Goal: Register for event/course

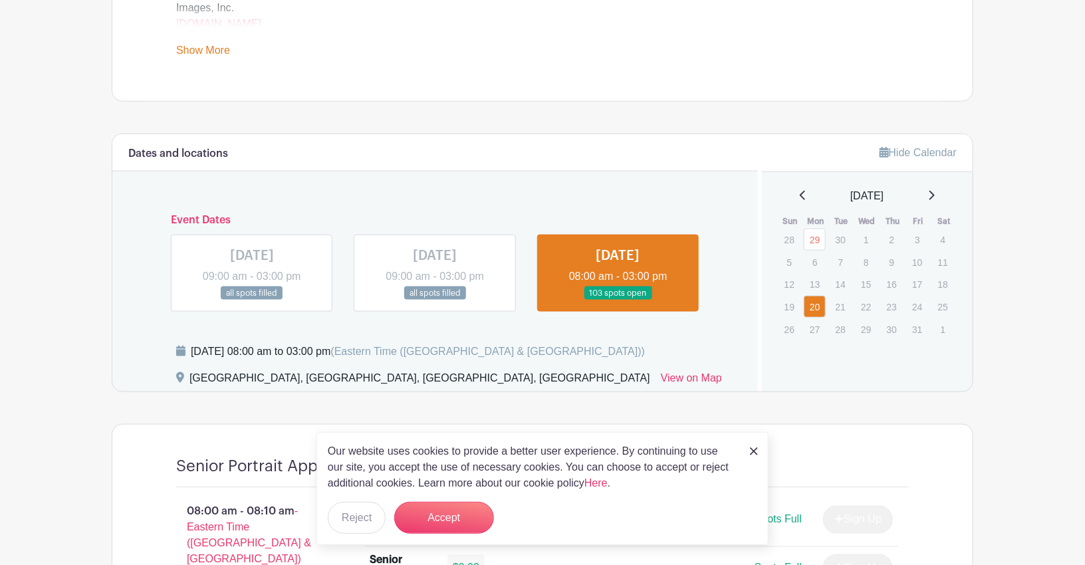
scroll to position [611, 0]
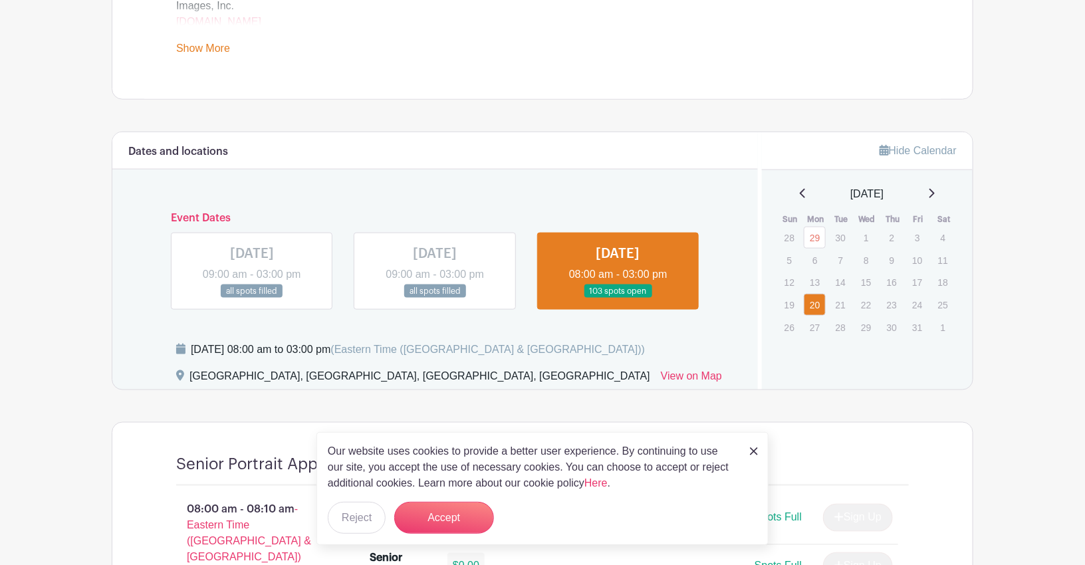
click at [754, 448] on img at bounding box center [754, 452] width 8 height 8
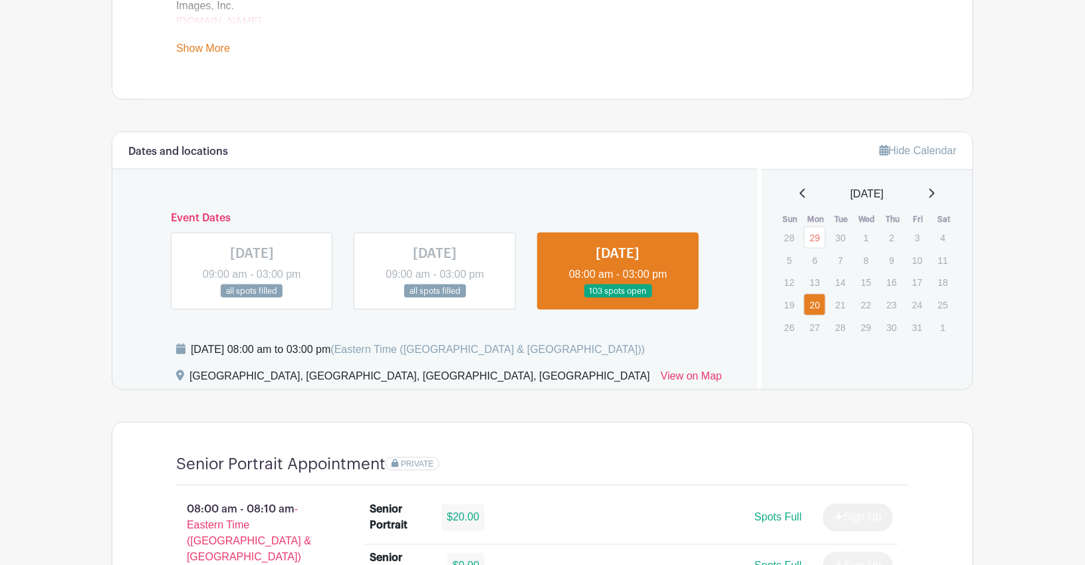
click at [618, 299] on link at bounding box center [618, 299] width 0 height 0
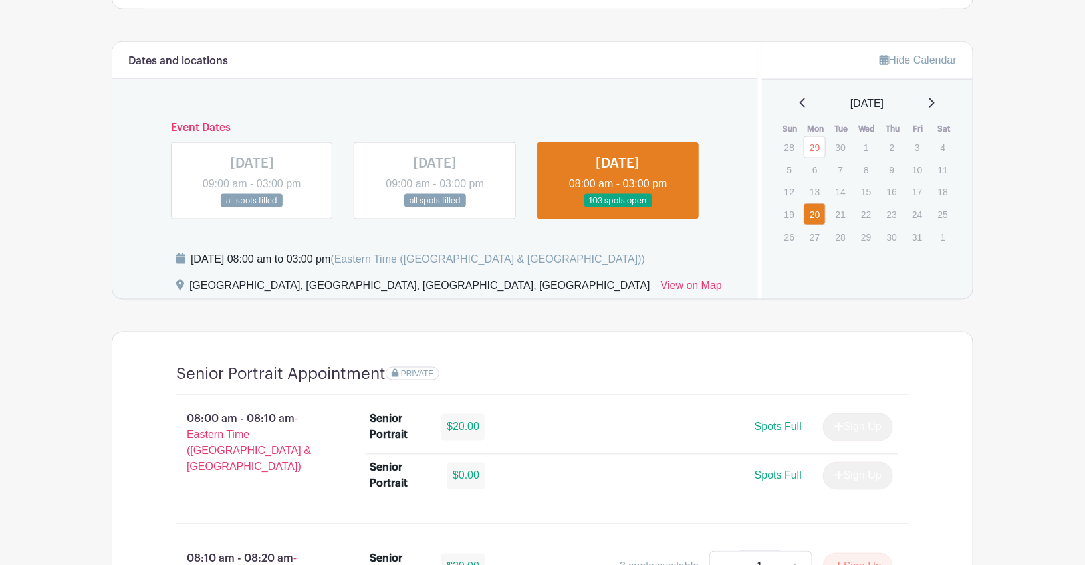
scroll to position [702, 0]
click at [618, 207] on link at bounding box center [618, 207] width 0 height 0
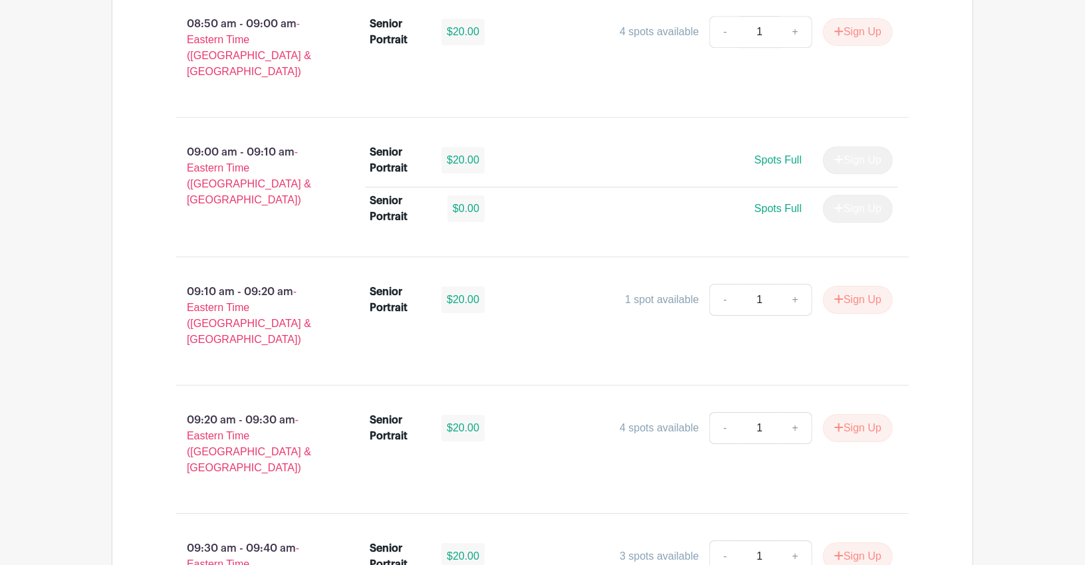
scroll to position [1770, 0]
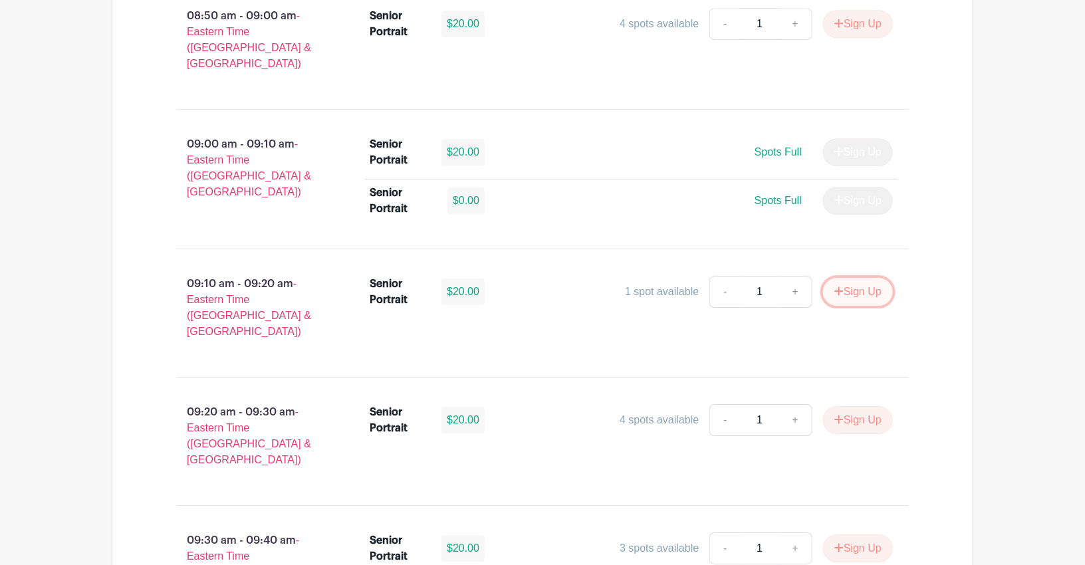
click at [834, 278] on button "Sign Up" at bounding box center [858, 292] width 70 height 28
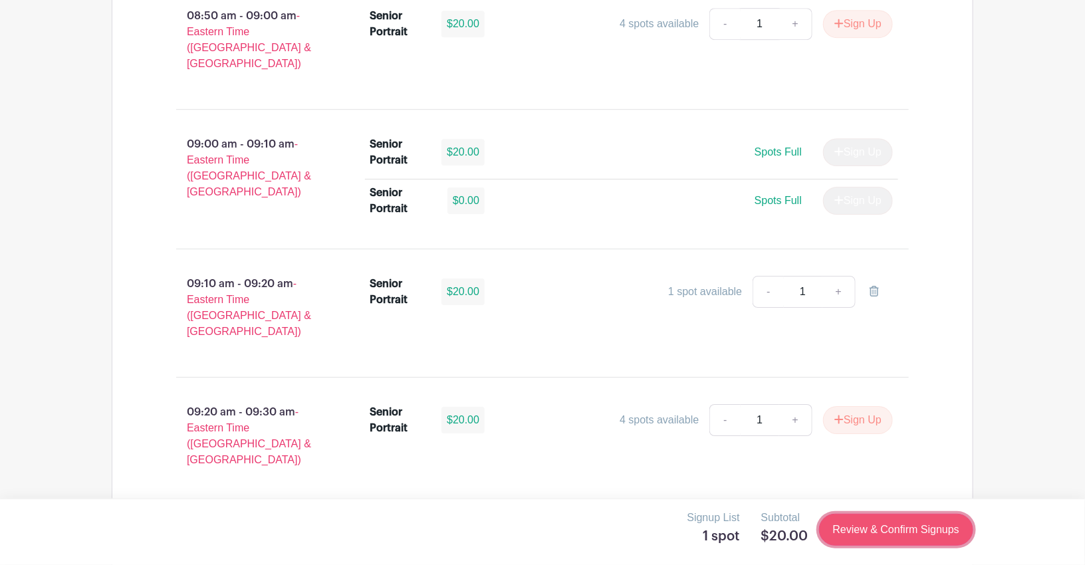
click at [876, 537] on link "Review & Confirm Signups" at bounding box center [896, 530] width 154 height 32
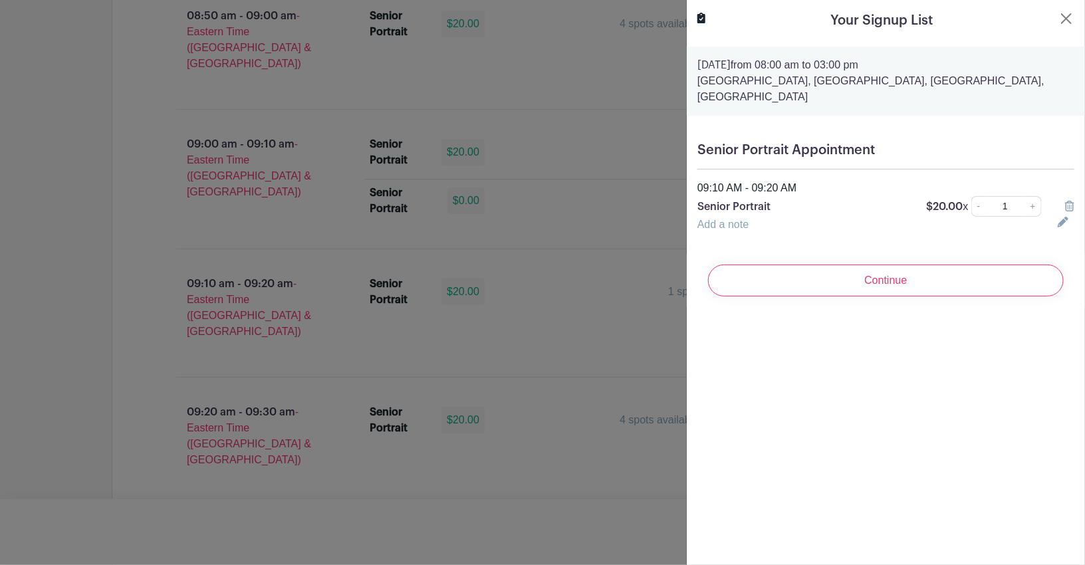
click at [515, 76] on div at bounding box center [542, 282] width 1085 height 565
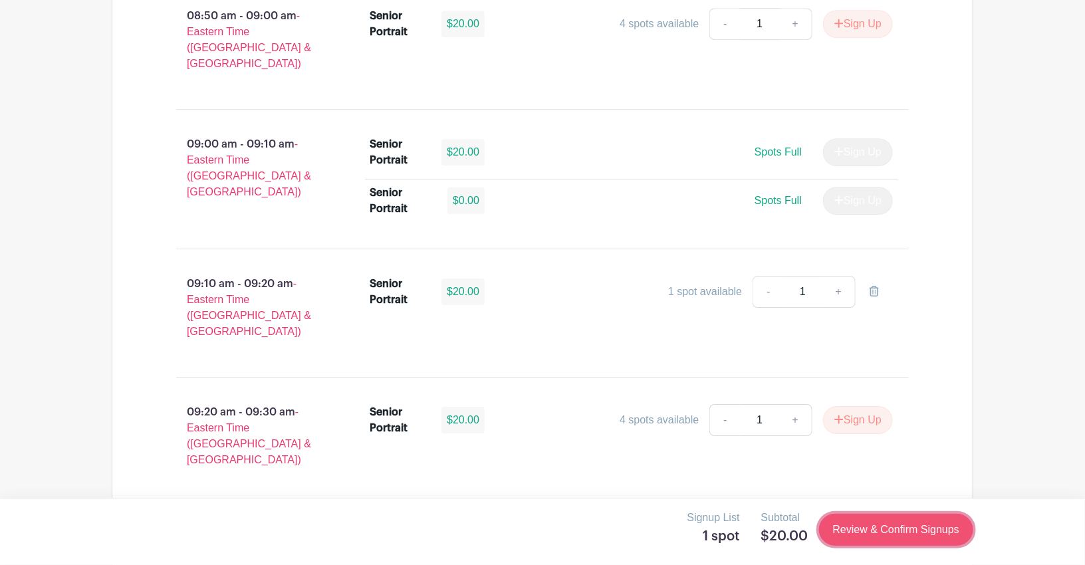
click at [941, 529] on link "Review & Confirm Signups" at bounding box center [896, 530] width 154 height 32
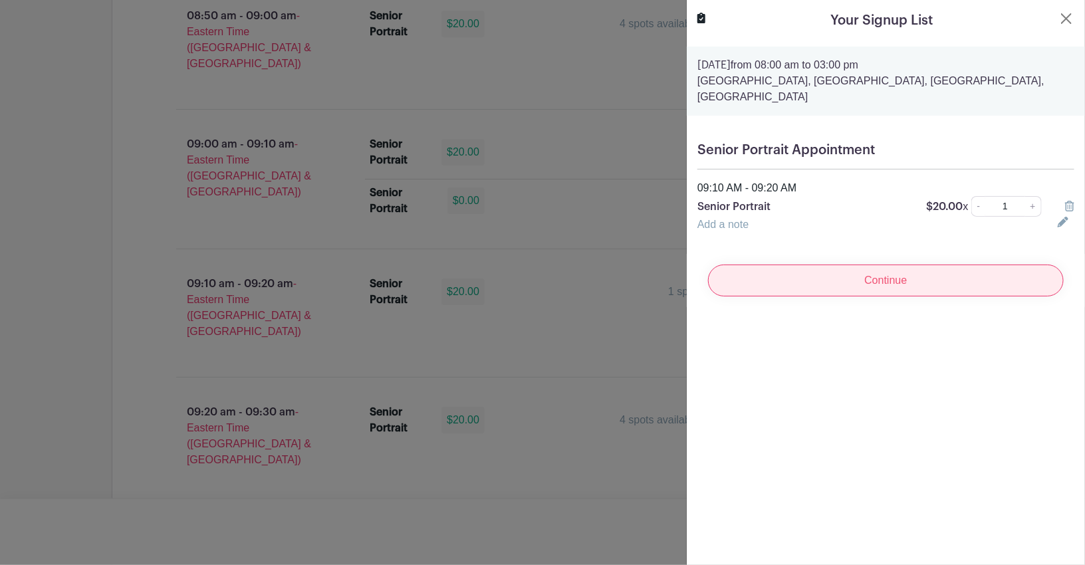
click at [848, 287] on input "Continue" at bounding box center [886, 281] width 356 height 32
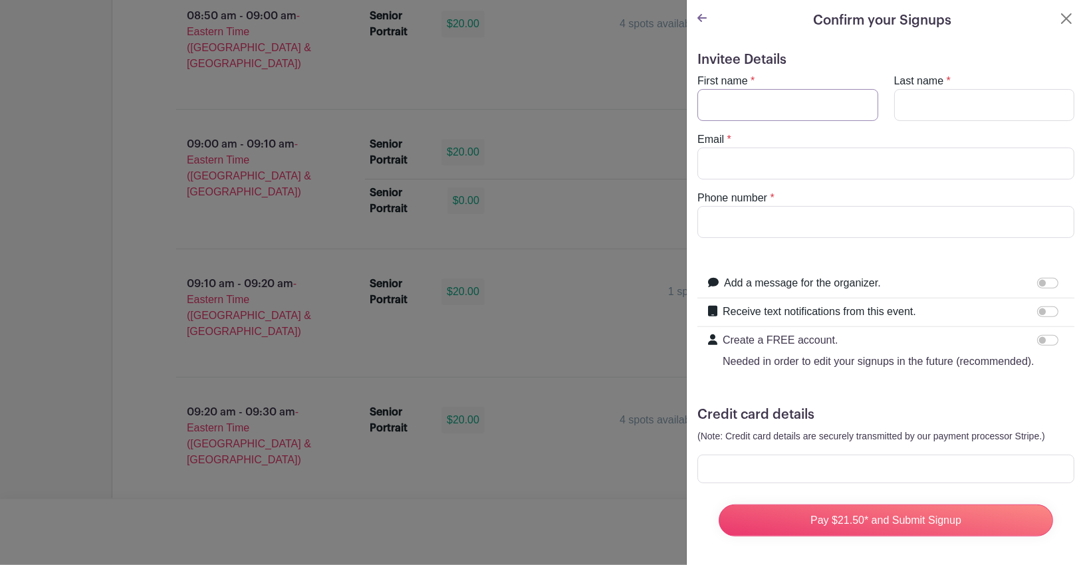
click at [777, 114] on input "First name" at bounding box center [788, 105] width 181 height 32
type input "Salette"
type input "[PERSON_NAME]"
type input "[EMAIL_ADDRESS][DOMAIN_NAME]"
type input "8649804908"
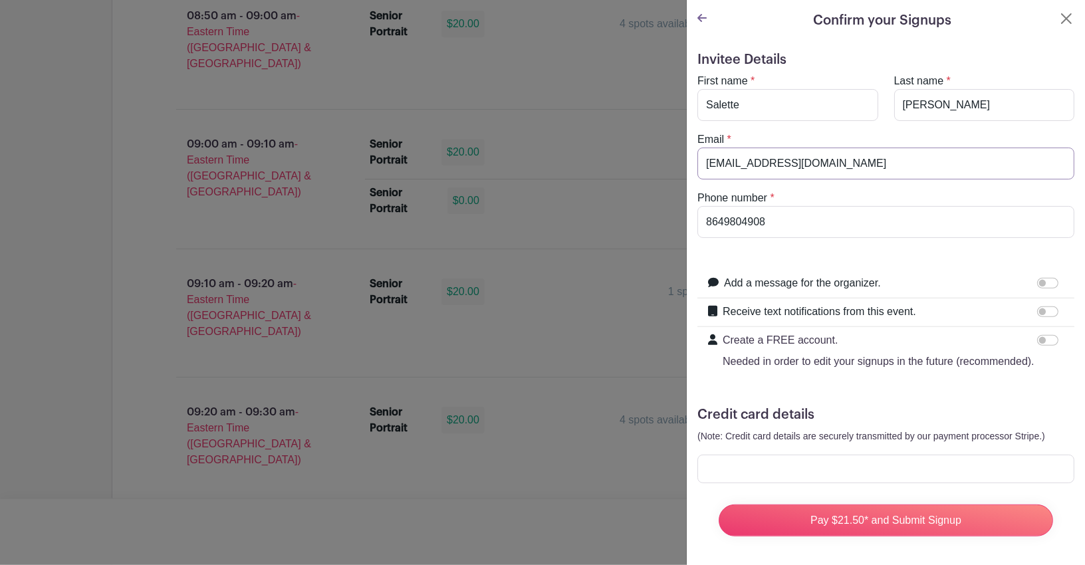
click at [840, 162] on input "[EMAIL_ADDRESS][DOMAIN_NAME]" at bounding box center [886, 164] width 377 height 32
click at [968, 206] on input "8649804908" at bounding box center [886, 222] width 377 height 32
click at [957, 307] on div "Receive text notifications from this event." at bounding box center [893, 312] width 341 height 17
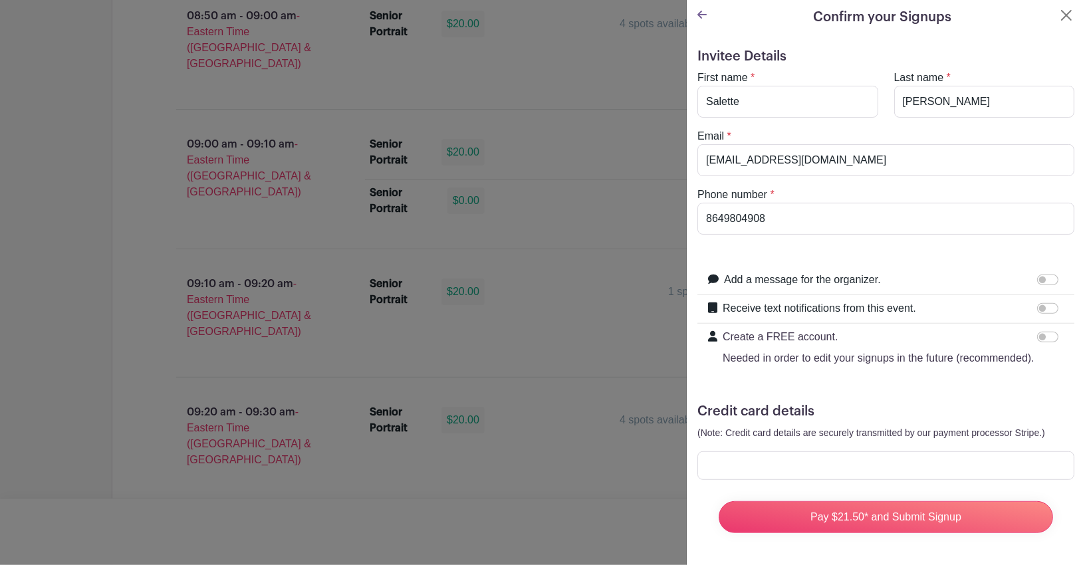
click at [757, 454] on div at bounding box center [886, 466] width 377 height 29
click at [649, 440] on div at bounding box center [542, 282] width 1085 height 565
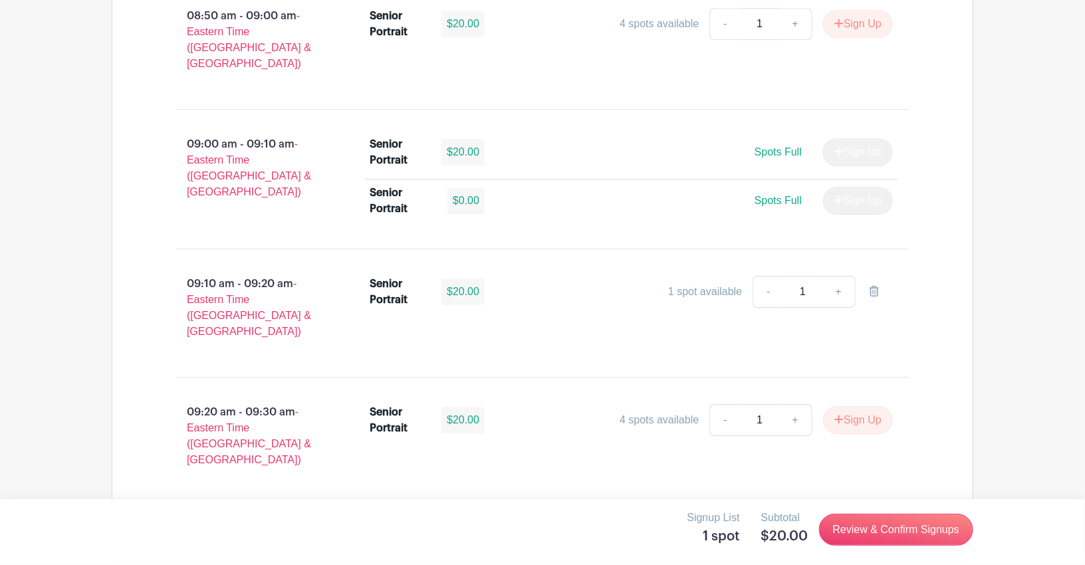
click at [737, 564] on div "Signup List 1 spot Subtotal $20.00 Review & Confirm Signups" at bounding box center [542, 532] width 1085 height 66
click at [730, 564] on div "Signup List 1 spot Subtotal $20.00 Review & Confirm Signups" at bounding box center [542, 532] width 1085 height 66
click at [766, 564] on div "Signup List 1 spot Subtotal $20.00 Review & Confirm Signups" at bounding box center [542, 532] width 1085 height 66
click at [707, 521] on p "Signup List" at bounding box center [714, 518] width 53 height 16
click at [848, 541] on link "Review & Confirm Signups" at bounding box center [896, 530] width 154 height 32
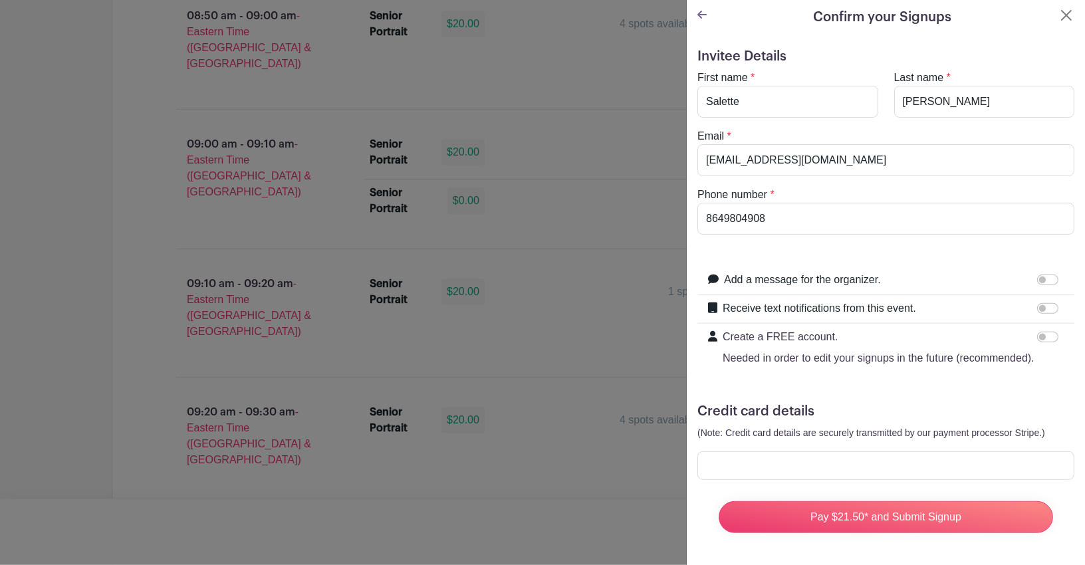
click at [235, 346] on div at bounding box center [542, 282] width 1085 height 565
